Goal: Task Accomplishment & Management: Manage account settings

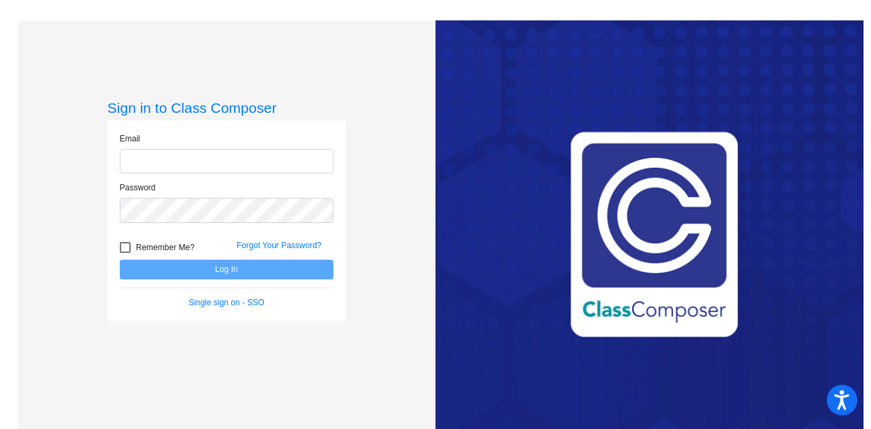
type input "[EMAIL_ADDRESS][DOMAIN_NAME]"
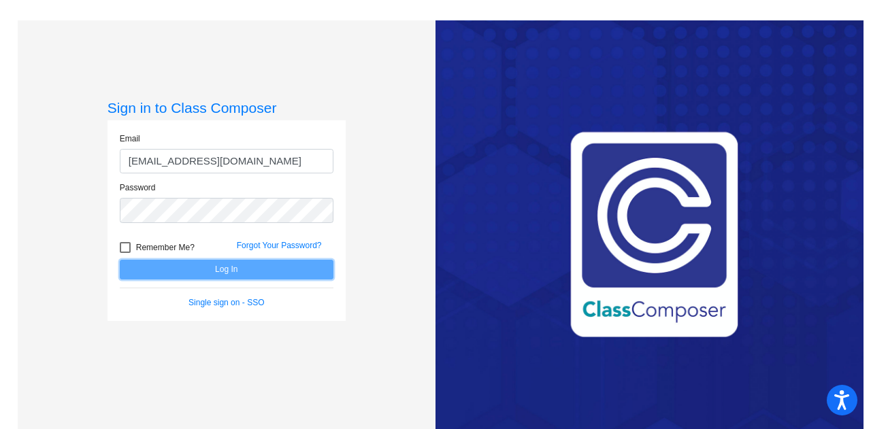
click at [261, 273] on button "Log In" at bounding box center [227, 270] width 214 height 20
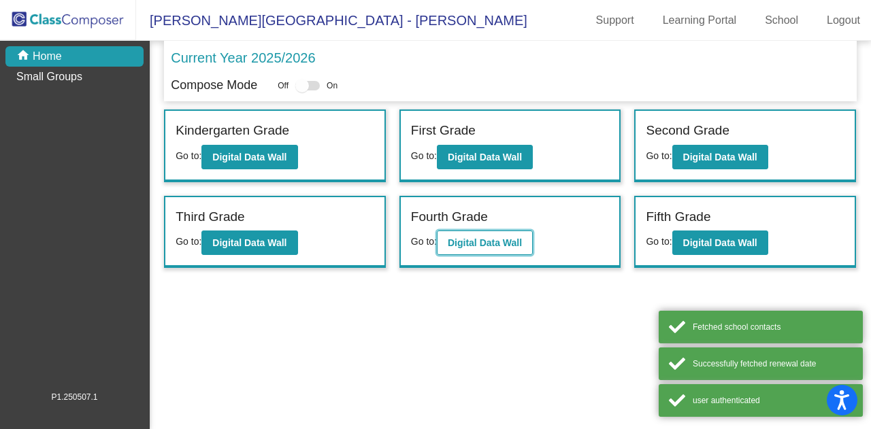
click at [467, 244] on b "Digital Data Wall" at bounding box center [485, 242] width 74 height 11
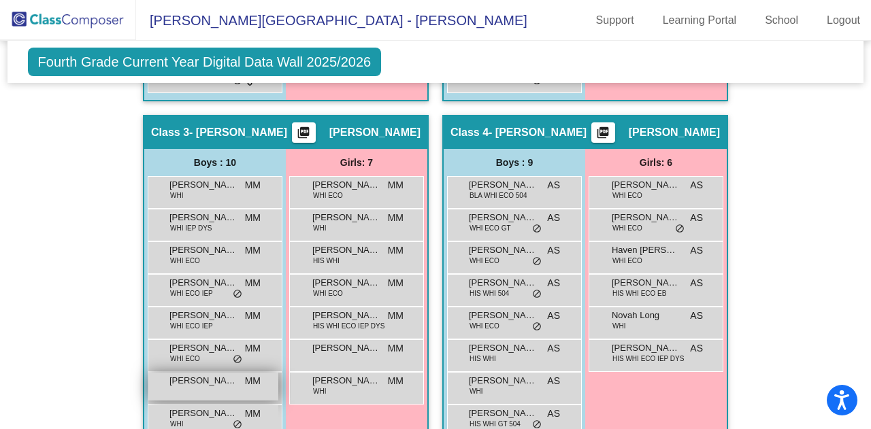
scroll to position [778, 0]
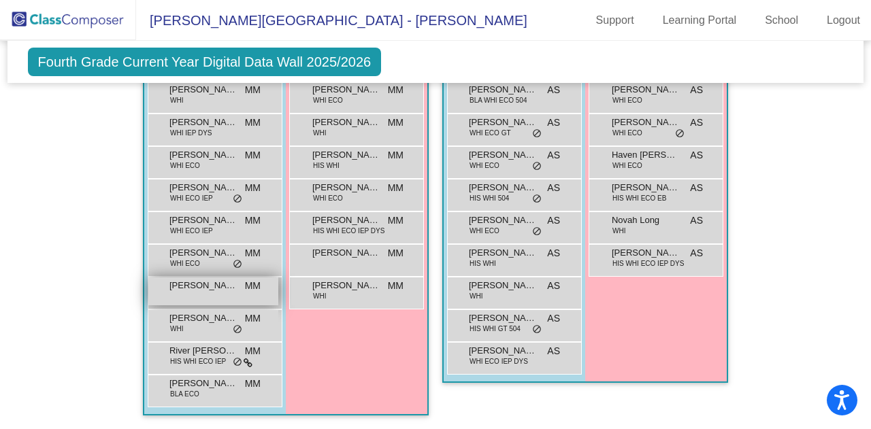
click at [216, 297] on div "[PERSON_NAME] [PERSON_NAME] lock do_not_disturb_alt" at bounding box center [213, 292] width 130 height 28
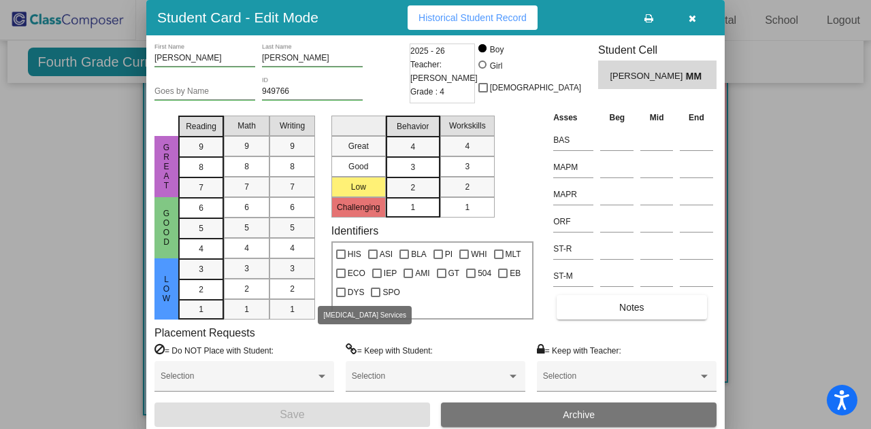
click at [342, 295] on div at bounding box center [341, 293] width 10 height 10
click at [341, 297] on input "DYS" at bounding box center [340, 297] width 1 height 1
checkbox input "true"
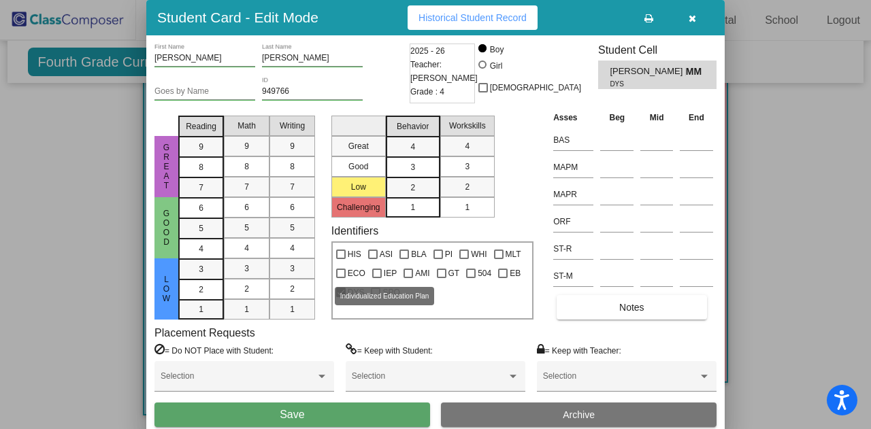
click at [378, 274] on div at bounding box center [377, 274] width 10 height 10
click at [377, 278] on input "IEP" at bounding box center [376, 278] width 1 height 1
checkbox input "true"
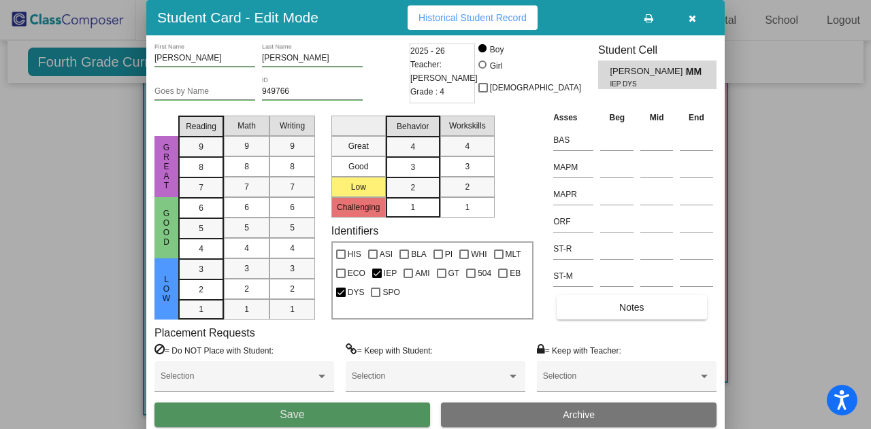
click at [322, 419] on button "Save" at bounding box center [292, 415] width 276 height 24
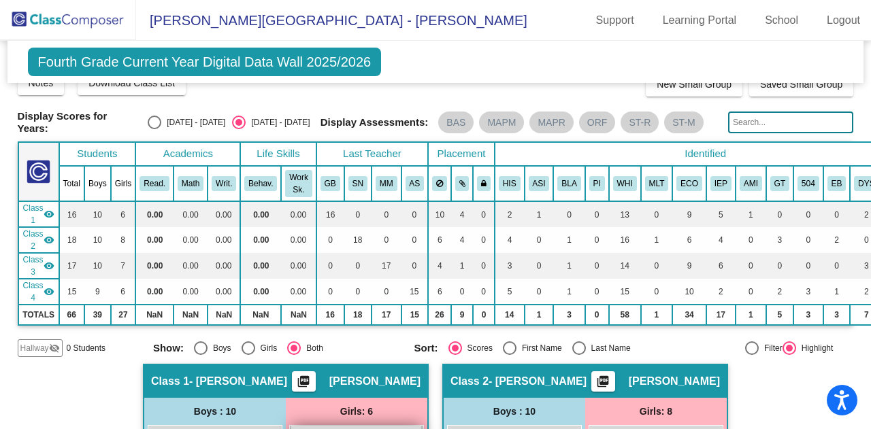
scroll to position [0, 0]
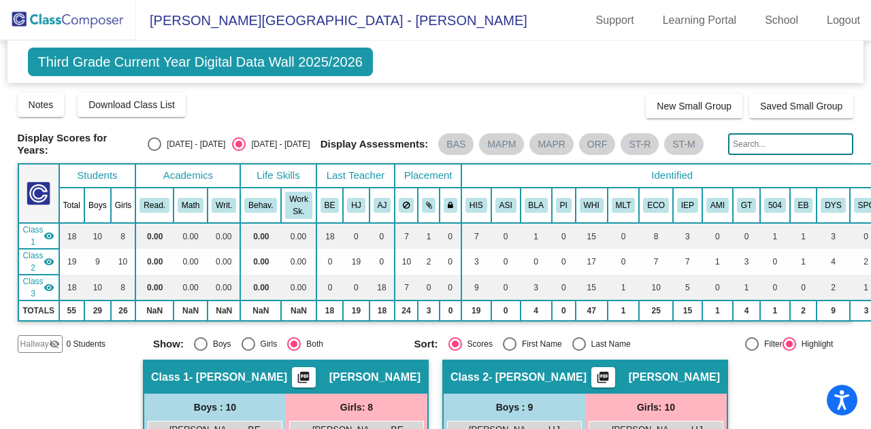
click at [42, 16] on img at bounding box center [68, 20] width 136 height 40
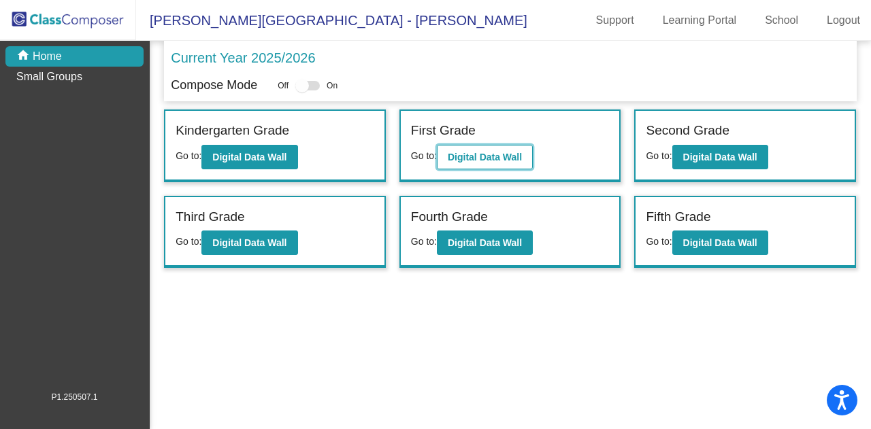
click at [456, 156] on b "Digital Data Wall" at bounding box center [485, 157] width 74 height 11
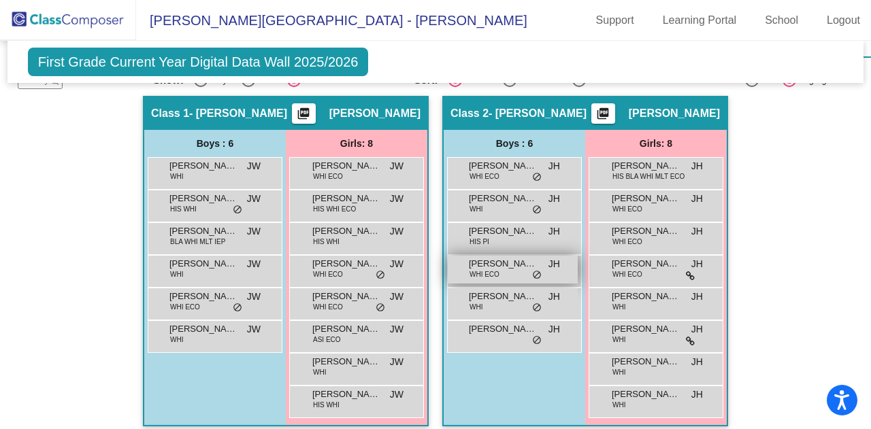
scroll to position [272, 0]
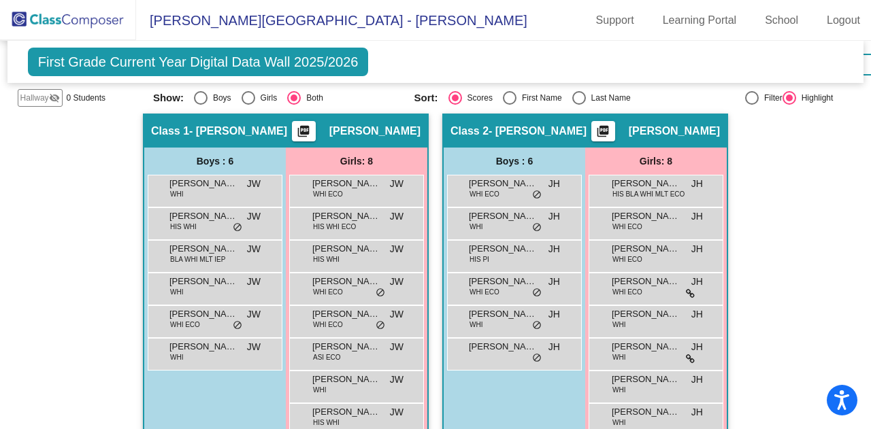
click at [93, 16] on img at bounding box center [68, 20] width 136 height 40
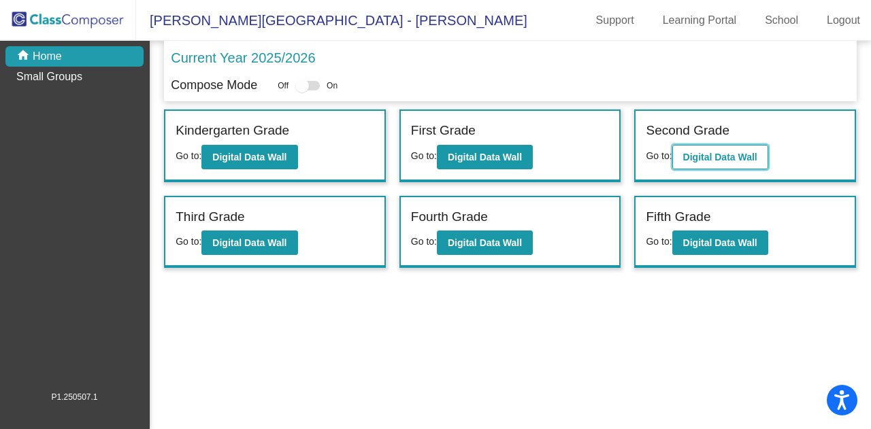
click at [712, 153] on b "Digital Data Wall" at bounding box center [720, 157] width 74 height 11
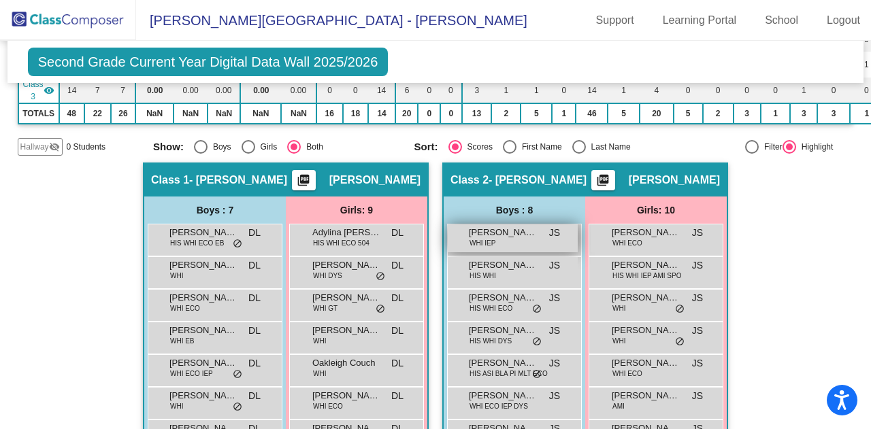
scroll to position [178, 0]
